Goal: Task Accomplishment & Management: Complete application form

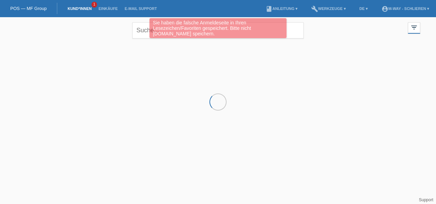
click at [31, 45] on div at bounding box center [217, 76] width 411 height 69
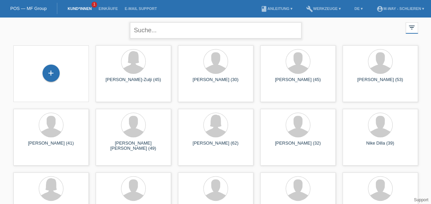
click at [179, 23] on input "text" at bounding box center [215, 30] width 171 height 16
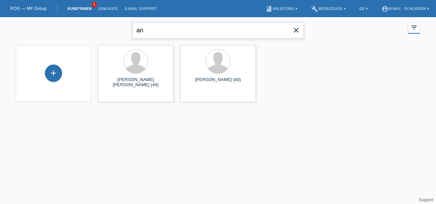
type input "a"
click at [72, 8] on link "Kund*innen" at bounding box center [79, 9] width 31 height 4
click at [18, 9] on link "POS — MF Group" at bounding box center [28, 8] width 36 height 5
click at [30, 7] on link "POS — MF Group" at bounding box center [28, 8] width 36 height 5
click at [81, 8] on link "Kund*innen" at bounding box center [79, 9] width 31 height 4
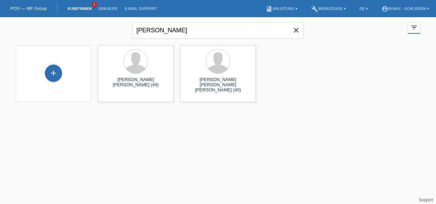
click at [296, 31] on icon "close" at bounding box center [296, 30] width 8 height 8
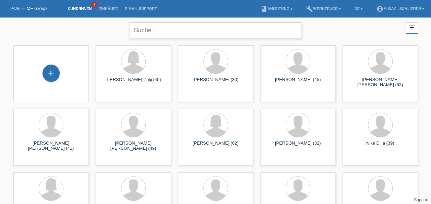
click at [209, 34] on input "text" at bounding box center [215, 30] width 171 height 16
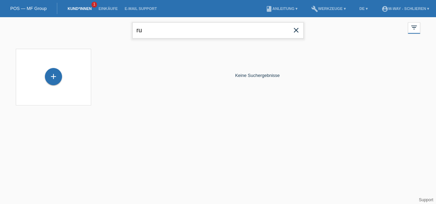
type input "r"
type input "antonio russo"
click at [419, 197] on link "Support" at bounding box center [426, 199] width 14 height 5
click at [184, 25] on input "antonio russo" at bounding box center [217, 30] width 171 height 16
type input "a"
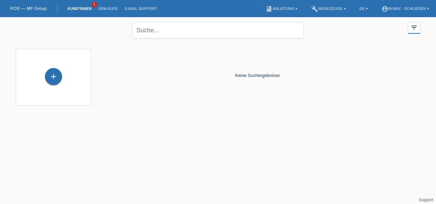
click at [72, 30] on div "close filter_list view_module Alle Kund*innen anzeigen star Markierte Kund*inne…" at bounding box center [217, 29] width 411 height 25
click at [78, 6] on li "Kund*innen 1" at bounding box center [79, 8] width 31 height 17
click at [73, 6] on li "Kund*innen 1" at bounding box center [79, 8] width 31 height 17
click at [297, 31] on icon "close" at bounding box center [296, 30] width 8 height 8
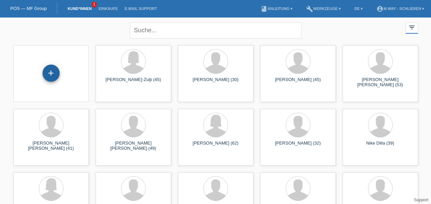
click at [54, 77] on div "+" at bounding box center [51, 73] width 16 height 12
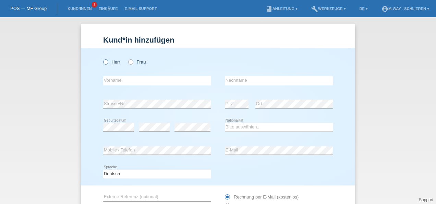
click at [102, 58] on icon at bounding box center [102, 58] width 0 height 0
click at [103, 62] on input "Herr" at bounding box center [105, 61] width 4 height 4
radio input "true"
click at [132, 75] on div "error Vorname" at bounding box center [157, 80] width 108 height 23
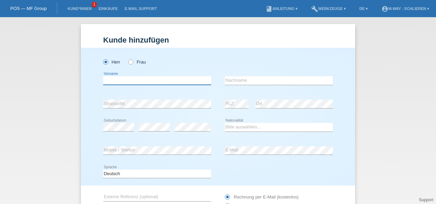
click at [131, 80] on input "text" at bounding box center [157, 80] width 108 height 9
type input "A"
click at [135, 80] on input "n" at bounding box center [157, 80] width 108 height 9
type input "n"
type input "[PERSON_NAME]"
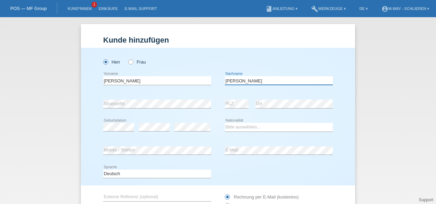
type input "[PERSON_NAME]"
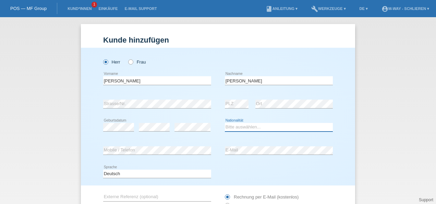
click at [258, 127] on select "Bitte auswählen... Schweiz Deutschland Liechtenstein Österreich ------------ Af…" at bounding box center [279, 127] width 108 height 8
select select "IT"
click at [225, 123] on select "Bitte auswählen... Schweiz Deutschland Liechtenstein Österreich ------------ Af…" at bounding box center [279, 127] width 108 height 8
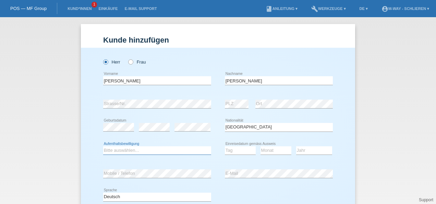
click at [129, 150] on select "Bitte auswählen... C B B - Flüchtlingsstatus Andere" at bounding box center [157, 150] width 108 height 8
select select "C"
click at [103, 146] on select "Bitte auswählen... C B B - Flüchtlingsstatus Andere" at bounding box center [157, 150] width 108 height 8
click at [234, 151] on select "Tag 01 02 03 04 05 06 07 08 09 10 11" at bounding box center [240, 150] width 31 height 8
select select "08"
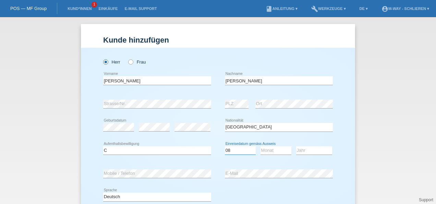
click at [225, 146] on select "Tag 01 02 03 04 05 06 07 08 09 10 11" at bounding box center [240, 150] width 31 height 8
click at [269, 148] on select "Monat 01 02 03 04 05 06 07 08 09 10 11" at bounding box center [275, 150] width 31 height 8
select select "11"
click at [260, 146] on select "Monat 01 02 03 04 05 06 07 08 09 10 11" at bounding box center [275, 150] width 31 height 8
click at [313, 153] on select "Jahr 2025 2024 2023 2022 2021 2020 2019 2018 2017 2016 2015 2014 2013 2012 2011…" at bounding box center [314, 150] width 36 height 8
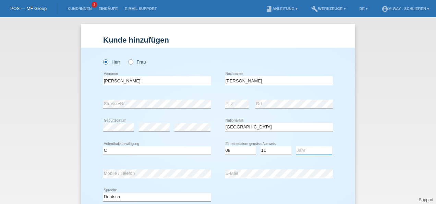
select select "1959"
click at [296, 146] on select "Jahr 2025 2024 2023 2022 2021 2020 2019 2018 2017 2016 2015 2014 2013 2012 2011…" at bounding box center [314, 150] width 36 height 8
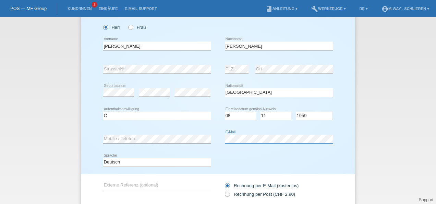
scroll to position [82, 0]
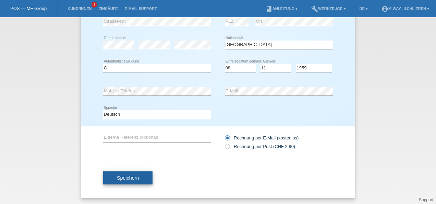
click at [127, 175] on span "Speichern" at bounding box center [128, 177] width 22 height 5
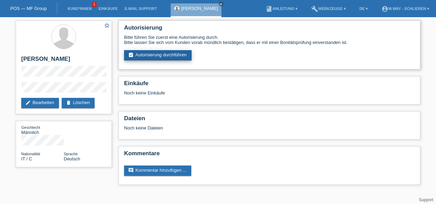
click at [152, 53] on link "assignment_turned_in Autorisierung durchführen" at bounding box center [158, 55] width 68 height 10
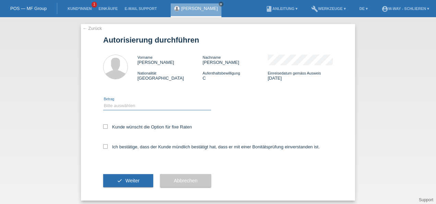
click at [131, 105] on select "Bitte auswählen CHF 1.00 - CHF 499.00 CHF 500.00 - CHF 1'999.00 CHF 2'000.00 - …" at bounding box center [157, 105] width 108 height 8
select select "3"
click at [103, 101] on select "Bitte auswählen CHF 1.00 - CHF 499.00 CHF 500.00 - CHF 1'999.00 CHF 2'000.00 - …" at bounding box center [157, 105] width 108 height 8
click at [103, 124] on icon at bounding box center [105, 126] width 4 height 4
click at [103, 124] on input "Kunde wünscht die Option für fixe Raten" at bounding box center [105, 126] width 4 height 4
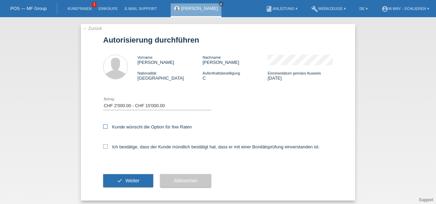
checkbox input "true"
click at [103, 146] on icon at bounding box center [105, 146] width 4 height 4
click at [103, 146] on input "Ich bestätige, dass der Kunde mündlich bestätigt hat, dass er mit einer Bonität…" at bounding box center [105, 146] width 4 height 4
checkbox input "true"
click at [125, 181] on span "Weiter" at bounding box center [132, 180] width 14 height 5
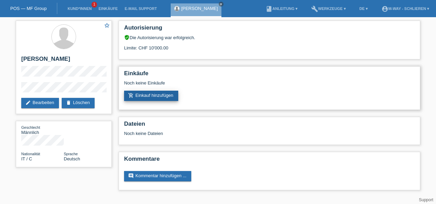
click at [156, 97] on link "add_shopping_cart Einkauf hinzufügen" at bounding box center [151, 95] width 54 height 10
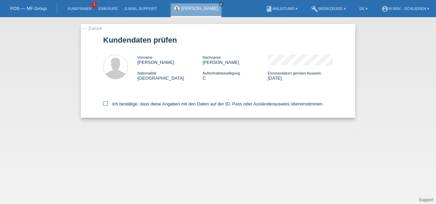
click at [108, 104] on label "Ich bestätige, dass diese Angaben mit den Daten auf der ID, Pass oder Ausländer…" at bounding box center [213, 103] width 220 height 5
click at [108, 104] on input "Ich bestätige, dass diese Angaben mit den Daten auf der ID, Pass oder Ausländer…" at bounding box center [105, 103] width 4 height 4
checkbox input "true"
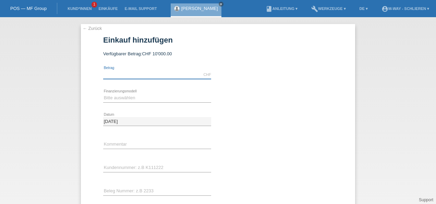
click at [108, 72] on input "text" at bounding box center [157, 74] width 108 height 9
type input "3000.00"
click at [313, 94] on div "Bitte auswählen Fixe Raten Kauf auf Rechnung mit Teilzahlungsoption error Finan…" at bounding box center [218, 97] width 230 height 23
click at [120, 98] on select "Bitte auswählen Fixe Raten Kauf auf Rechnung mit Teilzahlungsoption" at bounding box center [157, 98] width 108 height 8
select select "77"
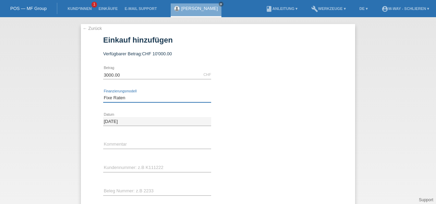
click at [103, 94] on select "Bitte auswählen Fixe Raten Kauf auf Rechnung mit Teilzahlungsoption" at bounding box center [157, 98] width 108 height 8
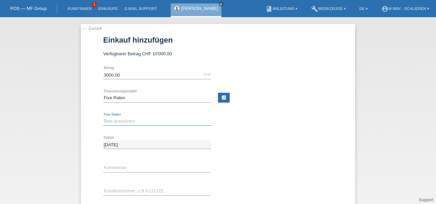
click at [115, 119] on select "Bitte auswählen 4 Raten 5 Raten 6 Raten 7 Raten 8 Raten 9 Raten 10 Raten 11 Rat…" at bounding box center [157, 121] width 108 height 8
select select "172"
click at [103, 117] on select "Bitte auswählen 4 Raten 5 Raten 6 Raten 7 Raten 8 Raten 9 Raten 10 Raten 11 Rat…" at bounding box center [157, 121] width 108 height 8
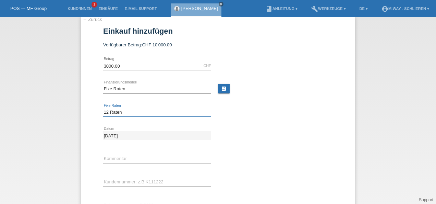
scroll to position [9, 0]
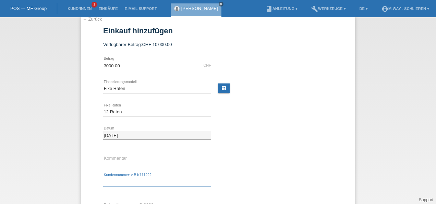
click at [129, 182] on input "text" at bounding box center [157, 181] width 108 height 9
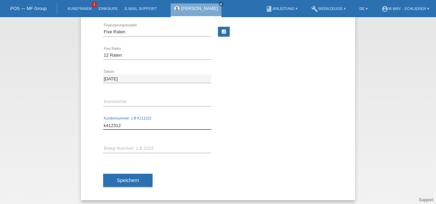
scroll to position [68, 0]
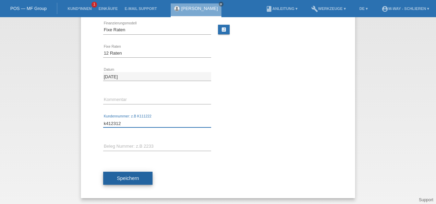
type input "k412312"
click at [133, 175] on span "Speichern" at bounding box center [128, 177] width 22 height 5
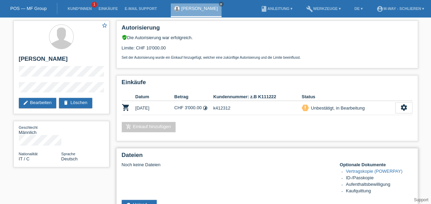
drag, startPoint x: 259, startPoint y: 154, endPoint x: 229, endPoint y: 179, distance: 38.7
click at [229, 179] on div "Noch keine Dateien Optionale Dokumente Vertragskopie (POWERPAY) ID-/Passkopie A…" at bounding box center [267, 178] width 291 height 33
click at [403, 106] on icon "settings" at bounding box center [404, 108] width 8 height 8
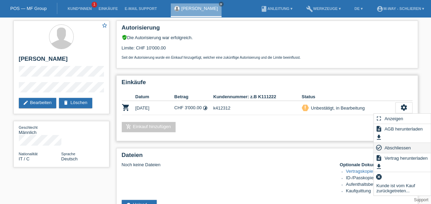
click at [397, 149] on span "Abschliessen" at bounding box center [397, 147] width 28 height 8
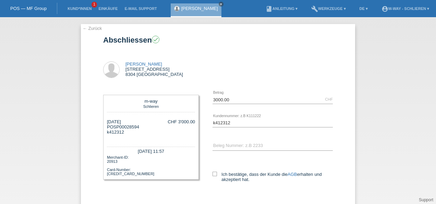
scroll to position [14, 0]
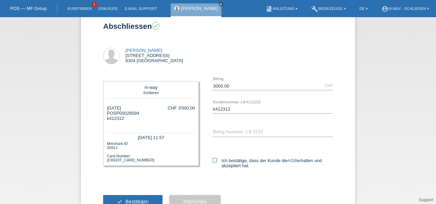
click at [215, 158] on label "Ich bestätige, dass der Kunde die AGB erhalten und akzeptiert hat." at bounding box center [272, 163] width 120 height 10
click at [215, 158] on input "Ich bestätige, dass der Kunde die AGB erhalten und akzeptiert hat." at bounding box center [214, 160] width 4 height 4
checkbox input "true"
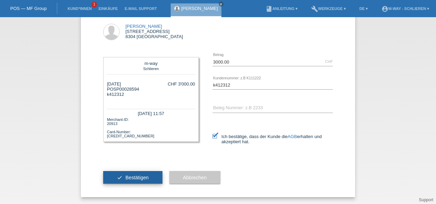
click at [131, 175] on span "Bestätigen" at bounding box center [136, 176] width 23 height 5
